Goal: Task Accomplishment & Management: Complete application form

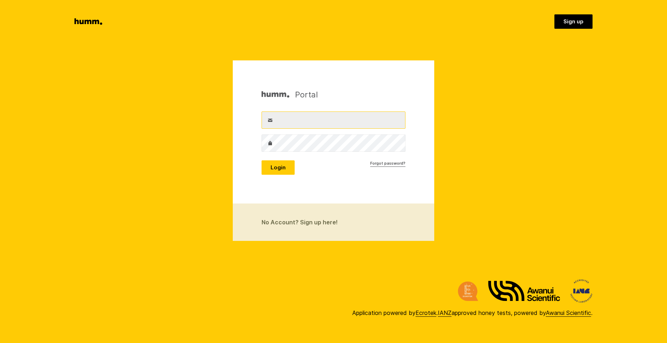
type input "[PERSON_NAME][EMAIL_ADDRESS][PERSON_NAME][DOMAIN_NAME]"
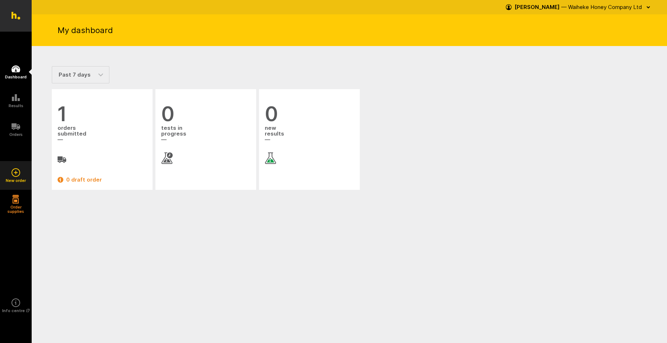
click at [15, 173] on icon at bounding box center [15, 173] width 1 height 4
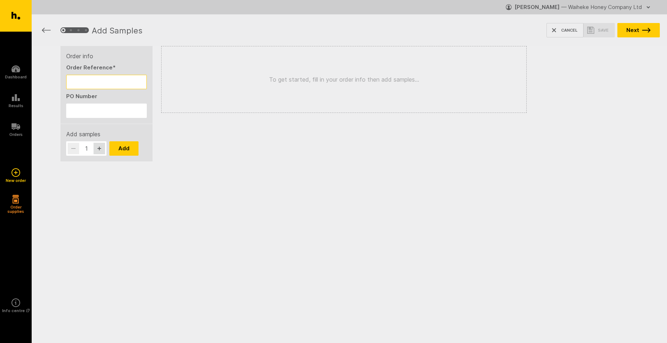
click at [77, 80] on input "Order Reference *" at bounding box center [106, 82] width 81 height 14
click at [176, 106] on div "To get started, fill in your order info then add samples..." at bounding box center [344, 79] width 366 height 67
click at [87, 82] on input "WHC 13/9/25 MGO MIX" at bounding box center [106, 82] width 81 height 14
type input "WHC sheena 13/9/25 MGO MIX"
click at [125, 149] on button "Add" at bounding box center [123, 148] width 29 height 14
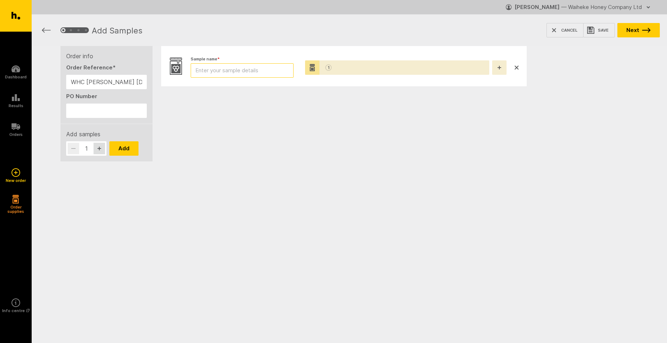
click at [207, 70] on input "Sample name *" at bounding box center [242, 70] width 103 height 14
click at [207, 69] on input "Sample name *" at bounding box center [242, 70] width 103 height 14
click at [202, 71] on input "SHeena MGO MIX" at bounding box center [242, 70] width 103 height 14
click at [244, 71] on input "Sheena MGO MIX" at bounding box center [242, 70] width 103 height 14
click at [243, 71] on input "Sheena MGO MIX 9/25" at bounding box center [242, 70] width 103 height 14
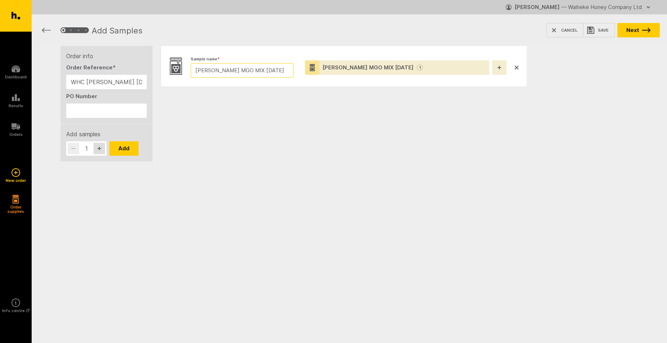
type input "Sheena MGO MIX 13/9/25"
click at [406, 120] on div "Sample name * Sheena MGO MIX 13/9/25 Pottles * Sheena MGO MIX 13/9/25 1" at bounding box center [344, 100] width 383 height 109
click at [634, 30] on button "Next" at bounding box center [638, 30] width 42 height 14
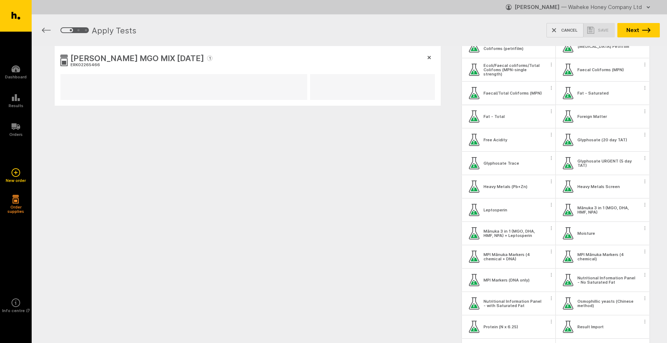
scroll to position [201, 0]
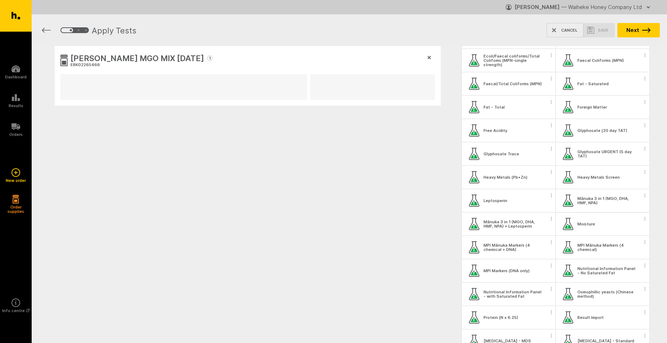
click at [594, 198] on div "Mānuka 3 in 1 (MGO, DHA, HMF, NPA)" at bounding box center [607, 200] width 60 height 9
click at [644, 195] on icon "button" at bounding box center [644, 196] width 1 height 4
click at [594, 208] on button "Apply test to all samples" at bounding box center [598, 208] width 92 height 15
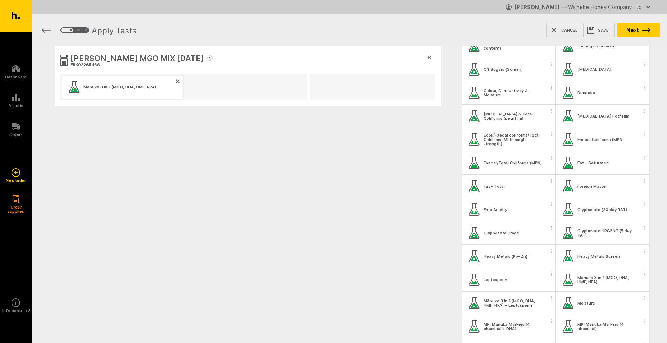
scroll to position [0, 0]
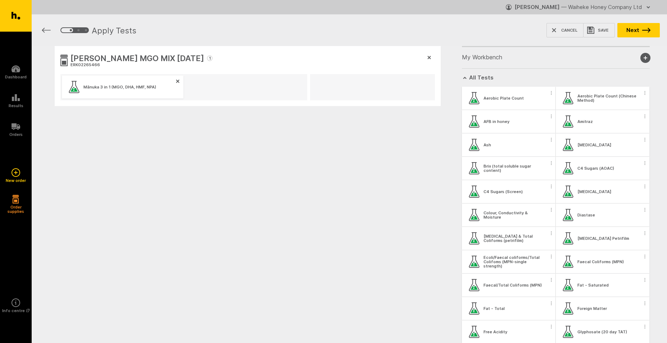
click at [217, 133] on div "Sheena MGO MIX 13/9/25 1 ERK02265466 Mānuka 3 in 1 (MGO, DHA, HMF, NPA)" at bounding box center [243, 111] width 423 height 130
click at [70, 30] on icon "2" at bounding box center [71, 30] width 4 height 4
click at [643, 28] on icon "button" at bounding box center [646, 30] width 9 height 5
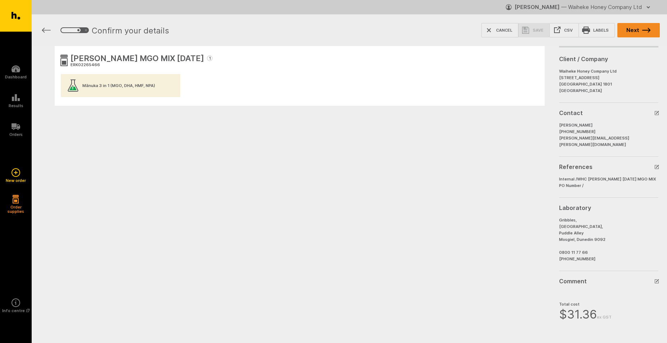
click at [635, 32] on button "Next" at bounding box center [638, 30] width 42 height 14
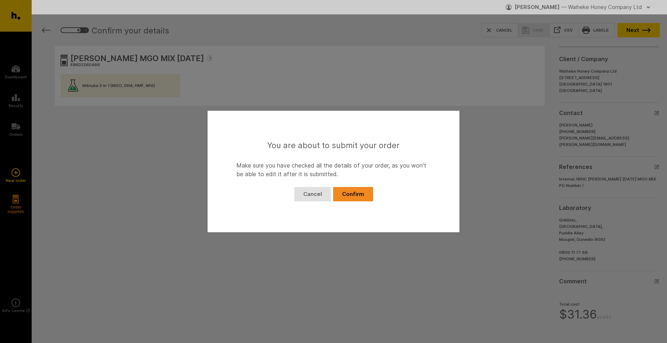
click at [353, 195] on button "Confirm" at bounding box center [353, 194] width 40 height 14
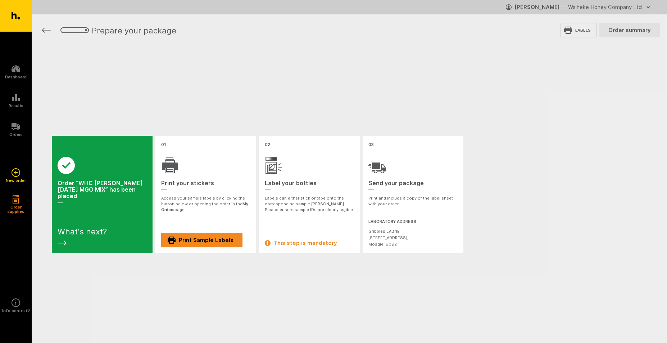
click at [209, 240] on link "Print Sample Labels" at bounding box center [201, 240] width 81 height 14
drag, startPoint x: 314, startPoint y: 53, endPoint x: 387, endPoint y: 69, distance: 74.1
click at [314, 53] on div "Success Order “WHC [PERSON_NAME] [DATE] MGO MIX” has been placed — What's next?…" at bounding box center [349, 194] width 635 height 297
click at [645, 3] on div "button" at bounding box center [648, 7] width 9 height 12
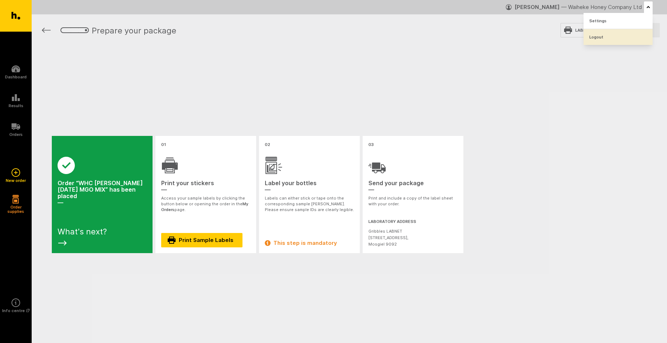
click at [595, 37] on link "Logout" at bounding box center [618, 37] width 69 height 16
